Goal: Task Accomplishment & Management: Use online tool/utility

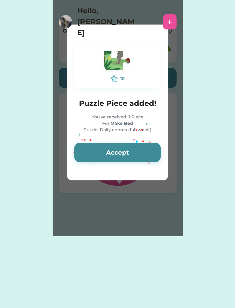
click at [111, 166] on div "10 Puzzle Piece added! You've received: 1 Piece For: Make Bed Puzzle: Daily cho…" at bounding box center [117, 103] width 101 height 134
click at [114, 151] on button "Accept" at bounding box center [118, 152] width 86 height 19
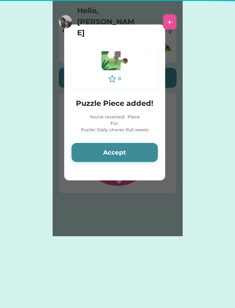
click at [113, 150] on button "Accept" at bounding box center [115, 152] width 86 height 19
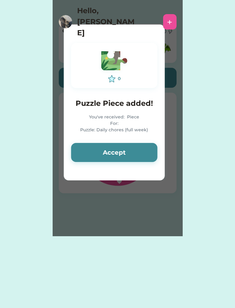
click at [114, 149] on button "Accept" at bounding box center [114, 152] width 86 height 19
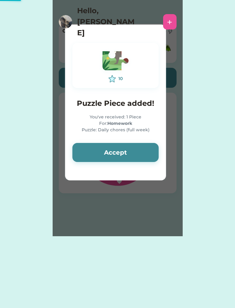
click at [120, 151] on button "Accept" at bounding box center [116, 152] width 86 height 19
click at [123, 157] on button "Accept" at bounding box center [116, 152] width 86 height 19
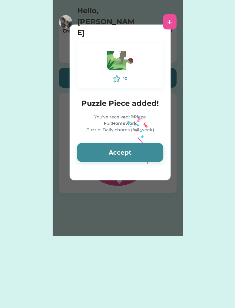
click at [125, 159] on button "Accept" at bounding box center [120, 152] width 86 height 19
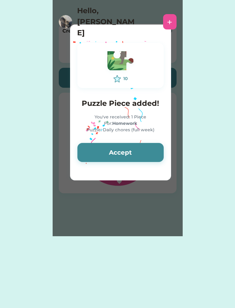
click at [124, 154] on button "Accept" at bounding box center [121, 152] width 86 height 19
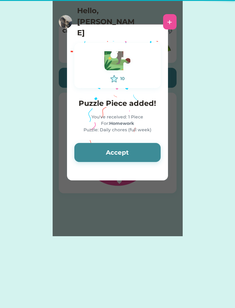
click at [124, 156] on button "Accept" at bounding box center [118, 152] width 86 height 19
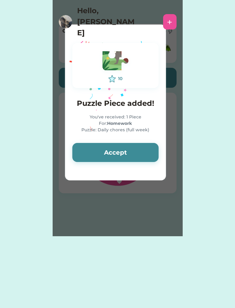
click at [122, 154] on button "Accept" at bounding box center [115, 152] width 86 height 19
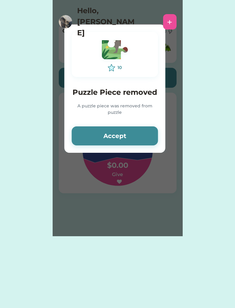
click at [123, 150] on div "10 Puzzle Piece removed A puzzle piece was removed from puzzle Accept" at bounding box center [114, 89] width 101 height 128
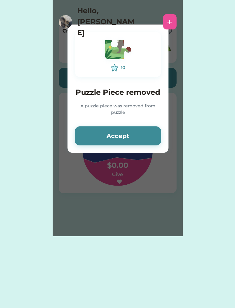
click at [118, 142] on button "Accept" at bounding box center [118, 135] width 86 height 19
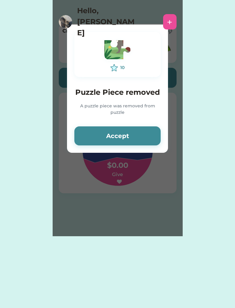
click at [109, 136] on button "Accept" at bounding box center [118, 135] width 86 height 19
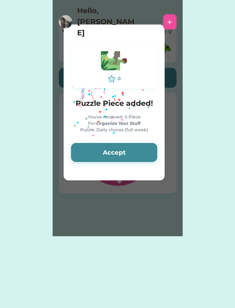
click at [114, 145] on button "Accept" at bounding box center [114, 152] width 86 height 19
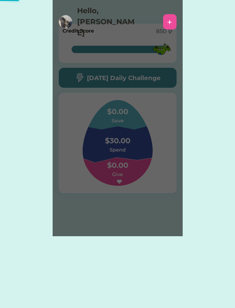
click at [121, 152] on div "Please wait 0 Puzzle Piece added! You've received: 0 Piece For: Organize Your S…" at bounding box center [118, 118] width 130 height 236
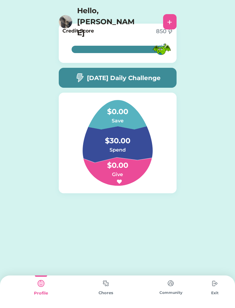
click at [75, 81] on img at bounding box center [80, 78] width 10 height 10
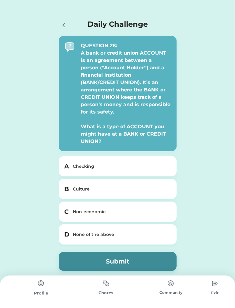
click at [137, 231] on div "None of the above" at bounding box center [121, 234] width 97 height 6
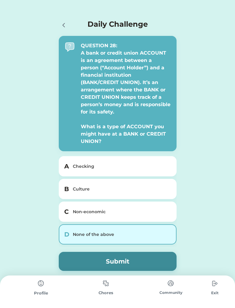
click at [138, 255] on button "Submit" at bounding box center [118, 261] width 118 height 19
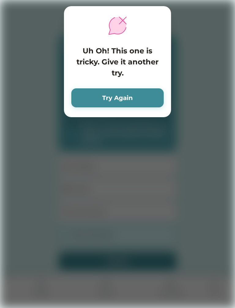
click at [153, 93] on button "Try Again" at bounding box center [117, 97] width 93 height 19
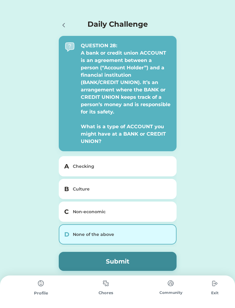
click at [134, 208] on div "Non-economic" at bounding box center [121, 211] width 97 height 6
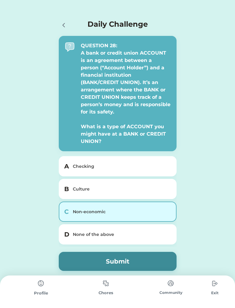
click at [140, 260] on button "Submit" at bounding box center [118, 261] width 118 height 19
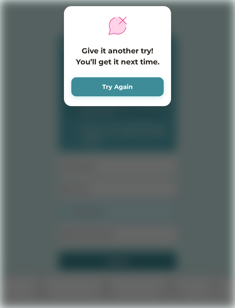
click at [151, 87] on button "Try Again" at bounding box center [117, 86] width 93 height 19
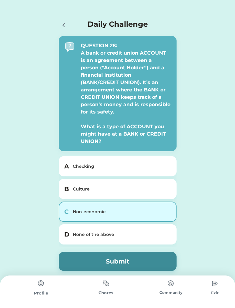
click at [149, 186] on div "Culture" at bounding box center [121, 189] width 97 height 6
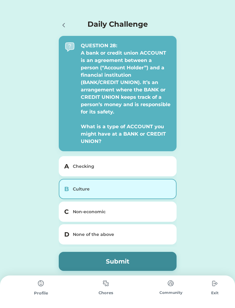
click at [134, 254] on button "Submit" at bounding box center [118, 261] width 118 height 19
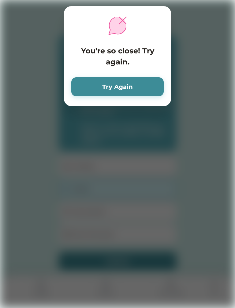
click at [152, 91] on button "Try Again" at bounding box center [117, 86] width 93 height 19
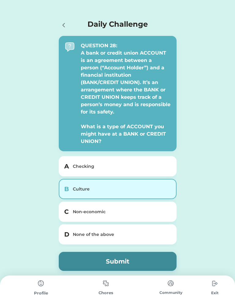
click at [156, 166] on div "A Checking" at bounding box center [118, 166] width 118 height 20
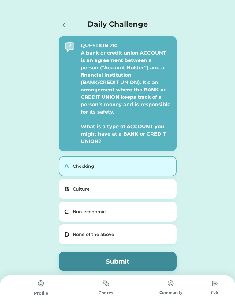
click at [132, 253] on button "Submit" at bounding box center [118, 261] width 118 height 19
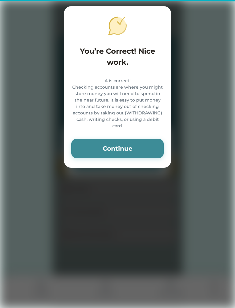
click at [153, 150] on button "Continue" at bounding box center [117, 148] width 93 height 19
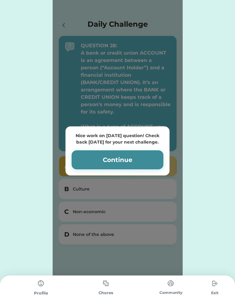
click at [58, 21] on div "Nice work on [DATE] question! Check back [DATE] for your next challenge. Contin…" at bounding box center [118, 150] width 130 height 301
click at [147, 152] on button "Continue" at bounding box center [118, 159] width 92 height 19
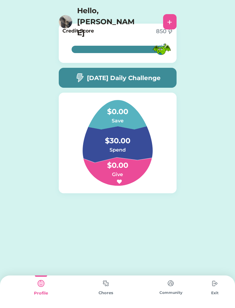
click at [109, 285] on img at bounding box center [106, 283] width 12 height 12
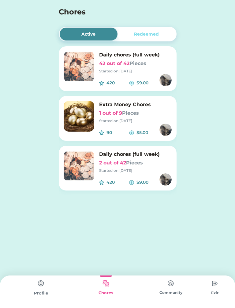
click at [78, 70] on img at bounding box center [79, 66] width 31 height 31
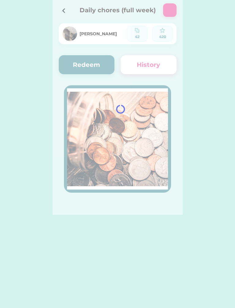
click at [76, 68] on div at bounding box center [118, 107] width 130 height 215
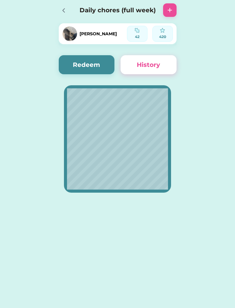
click at [71, 64] on button "Redeem" at bounding box center [87, 64] width 56 height 19
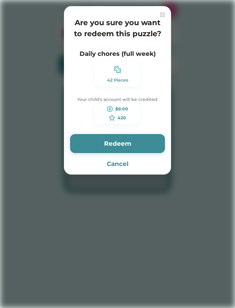
click at [148, 142] on button "Redeem" at bounding box center [117, 143] width 95 height 19
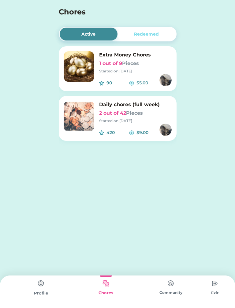
click at [36, 278] on img at bounding box center [41, 283] width 12 height 12
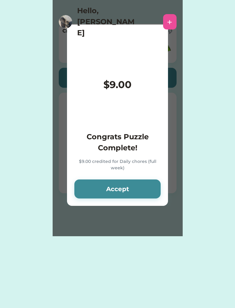
click at [38, 297] on div "Active Redeemed Extra Money Chores 1 out of 9 Pieces Started on [DATE] 90 $5.00…" at bounding box center [117, 154] width 235 height 308
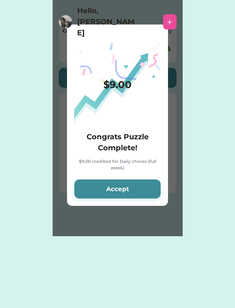
click at [141, 189] on button "Accept" at bounding box center [118, 188] width 86 height 19
